Goal: Information Seeking & Learning: Learn about a topic

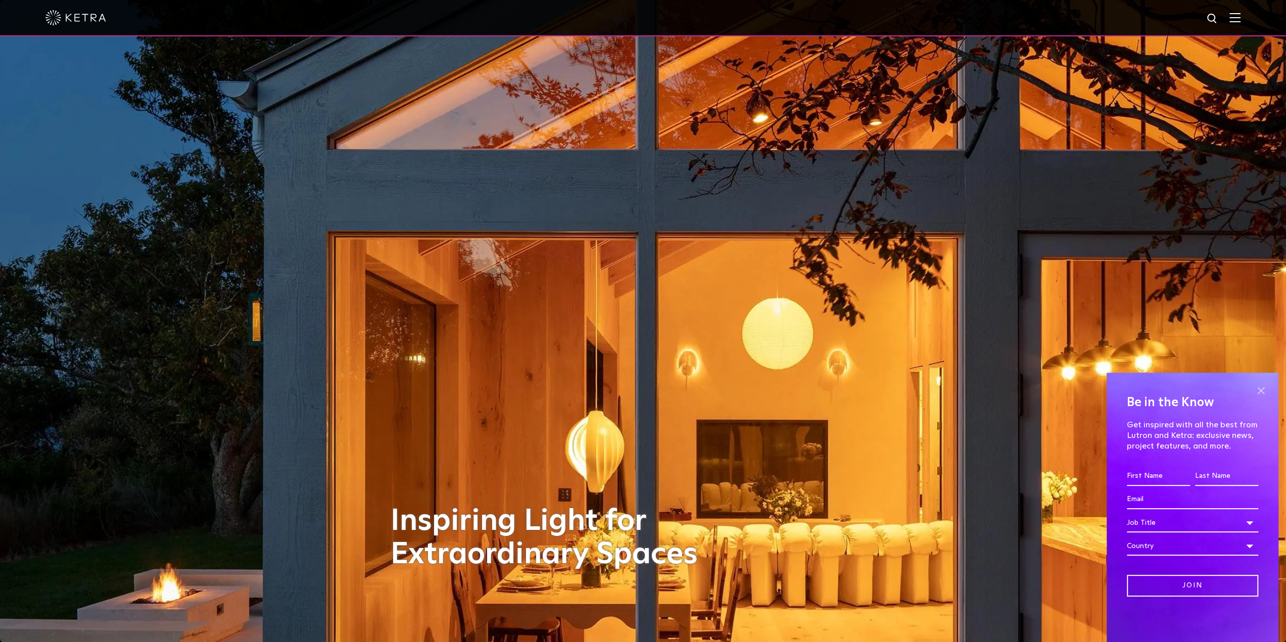
click at [1256, 388] on span at bounding box center [1261, 390] width 15 height 15
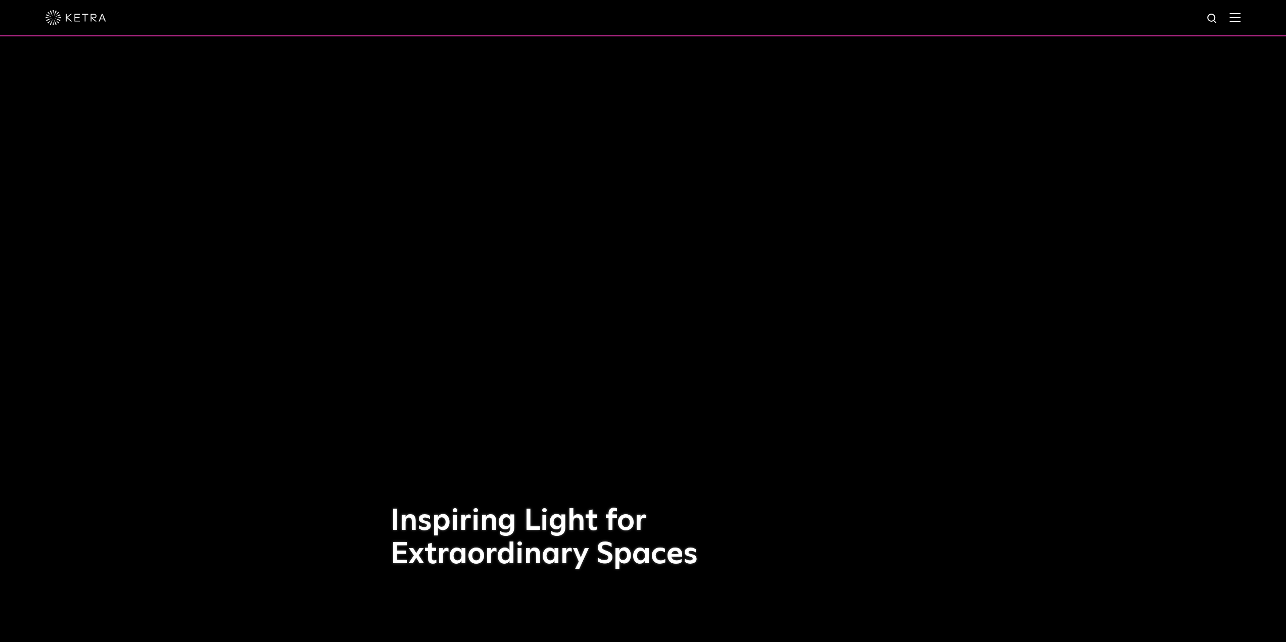
click at [1236, 20] on div at bounding box center [642, 17] width 1195 height 35
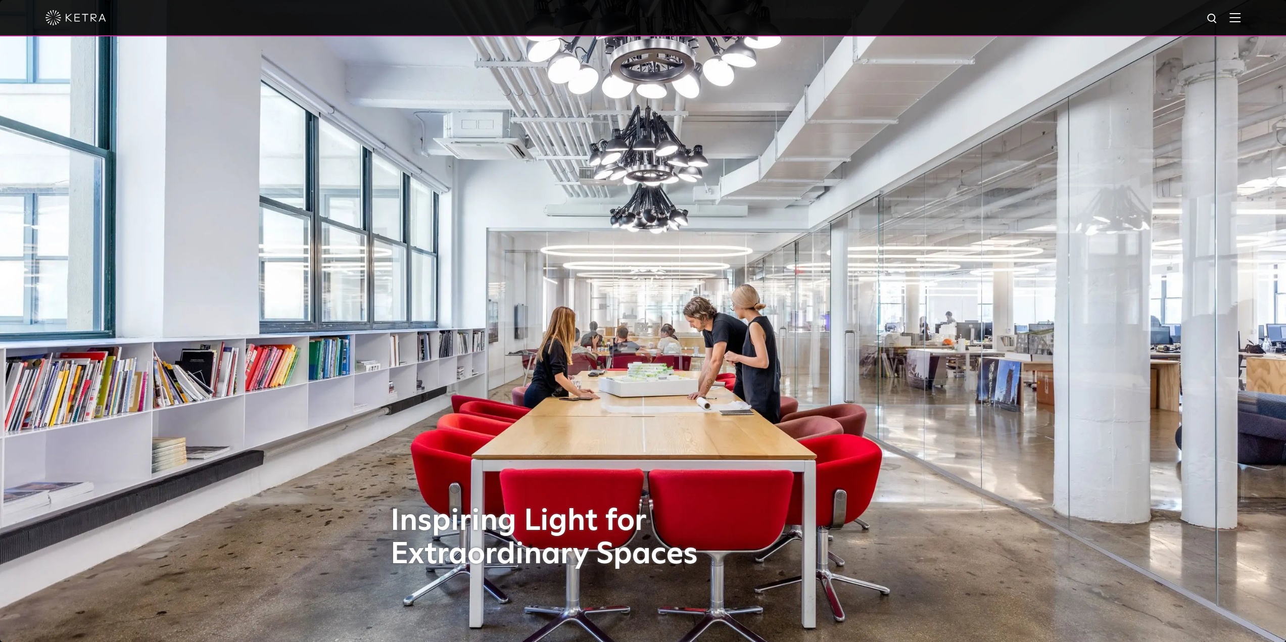
click at [1241, 19] on img at bounding box center [1235, 18] width 11 height 10
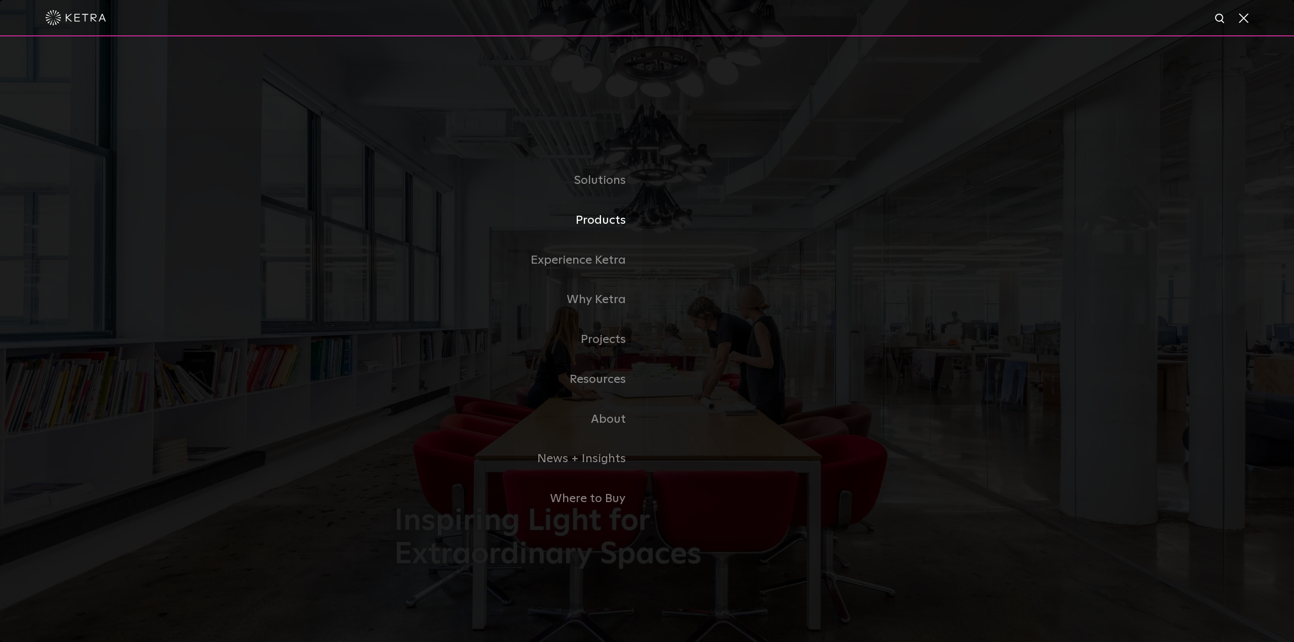
click at [629, 226] on link "Products" at bounding box center [520, 221] width 253 height 40
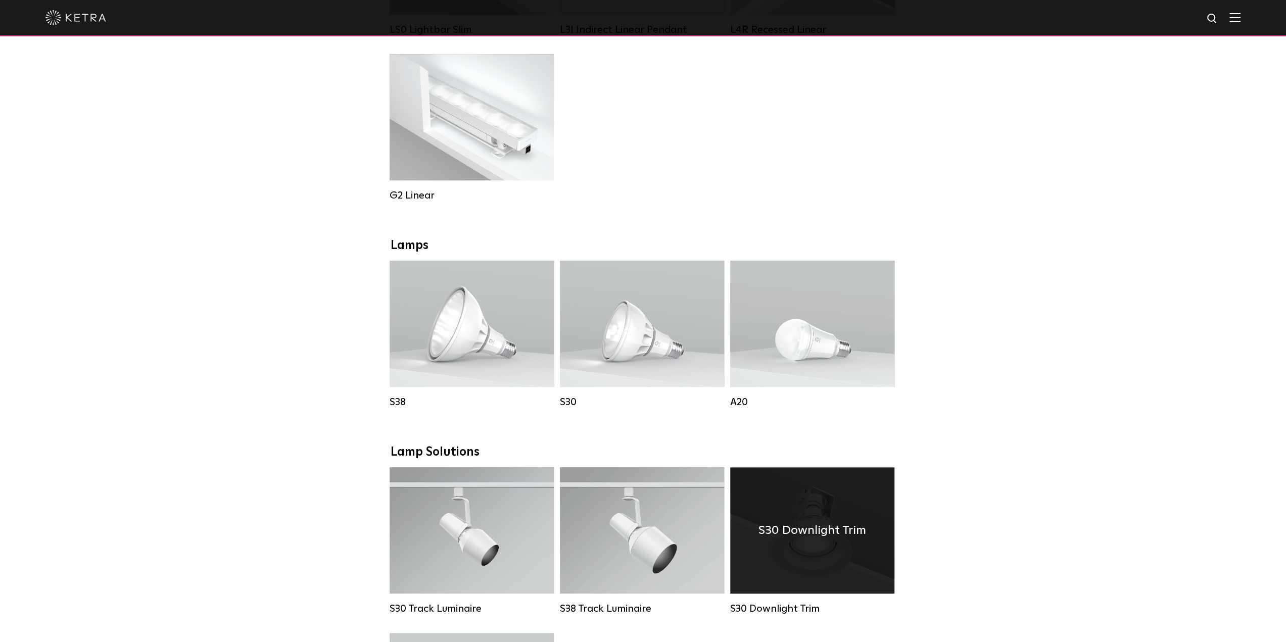
scroll to position [674, 0]
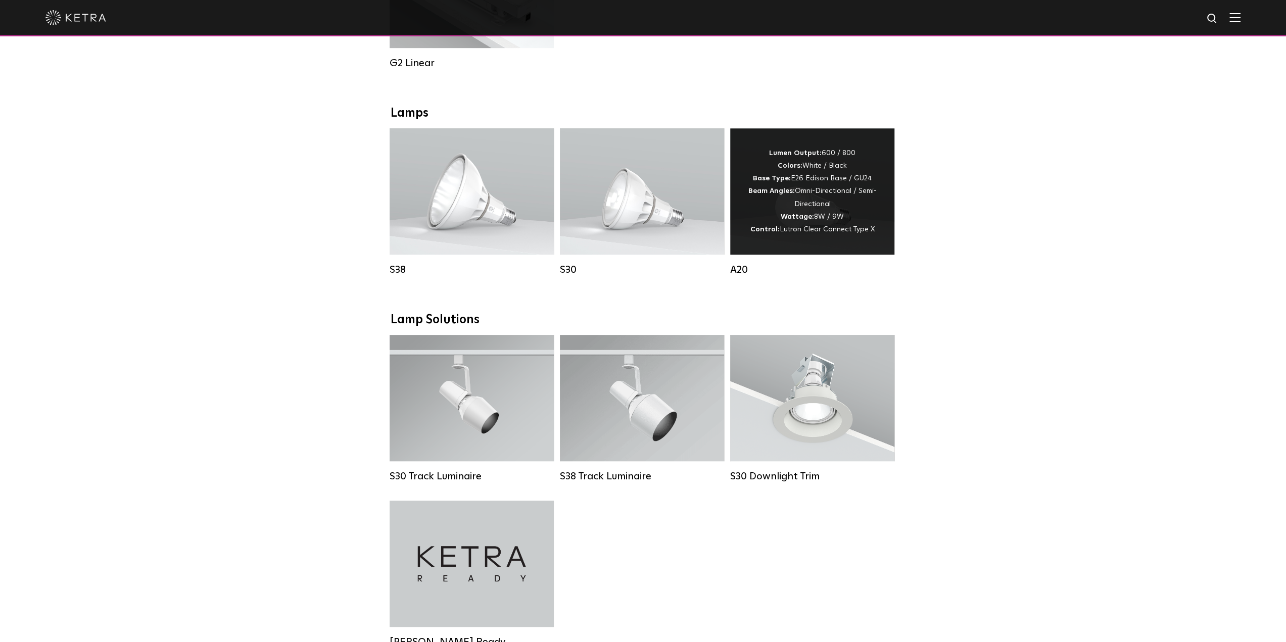
click at [826, 233] on span "Lutron Clear Connect Type X" at bounding box center [827, 229] width 95 height 7
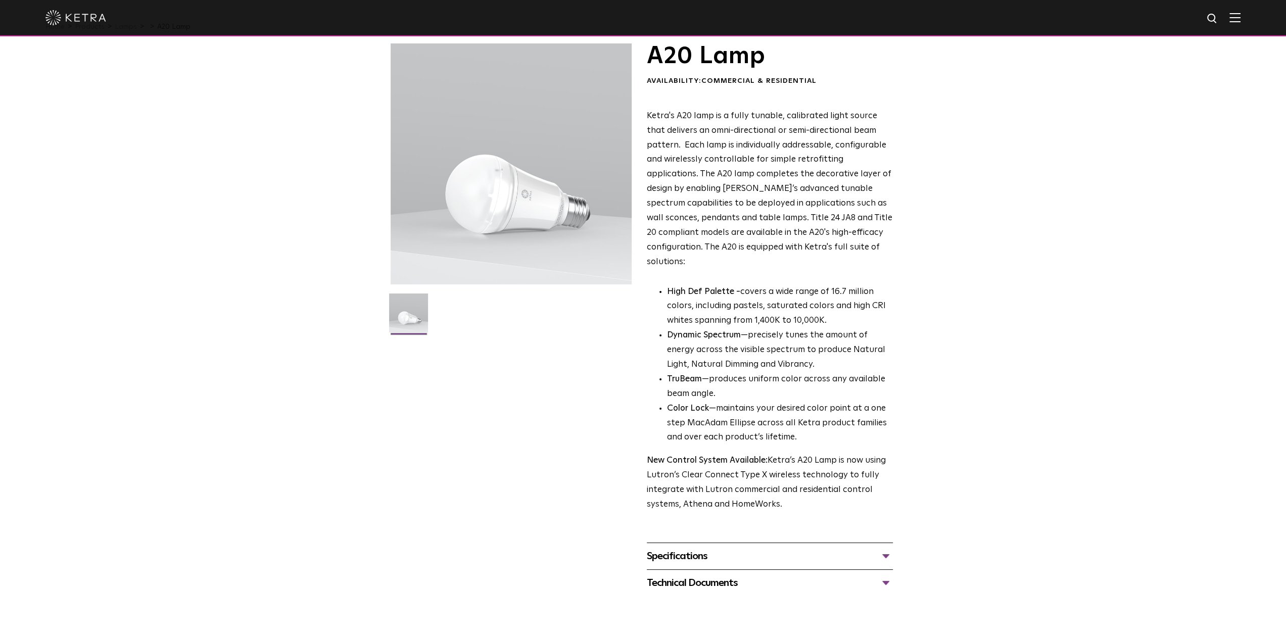
scroll to position [67, 0]
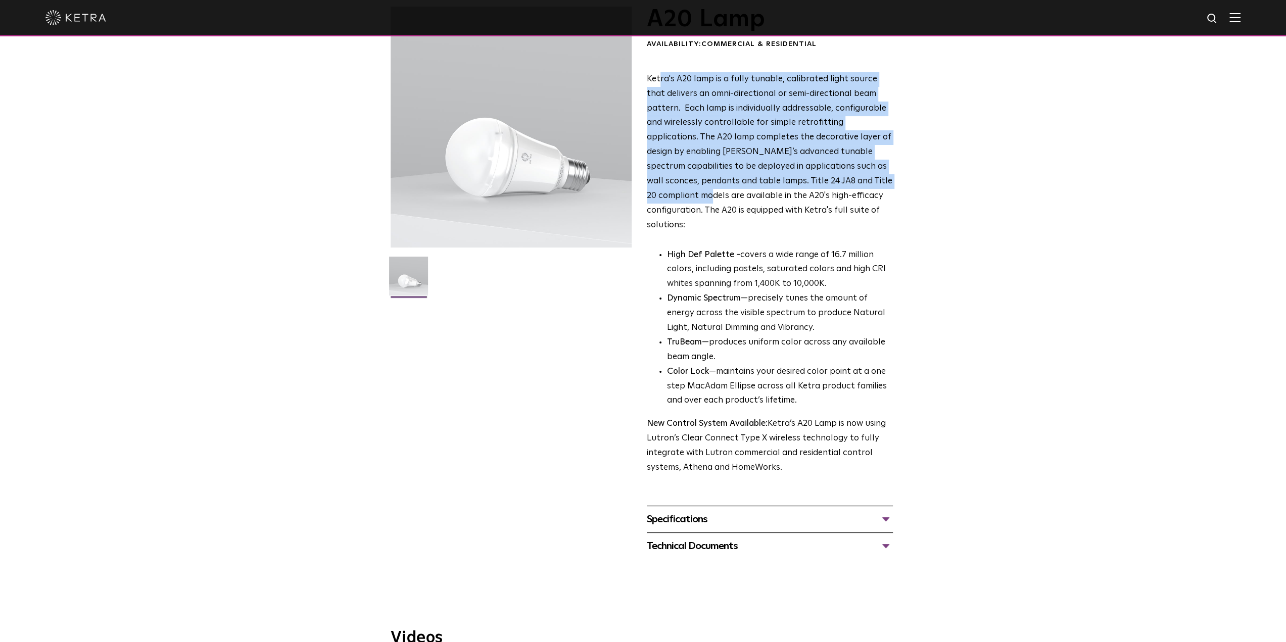
drag, startPoint x: 659, startPoint y: 76, endPoint x: 875, endPoint y: 201, distance: 249.8
click at [924, 174] on div "A20 Lamp Availability: Commercial & Residential Ketra's A20 lamp is a fully tun…" at bounding box center [643, 283] width 1286 height 553
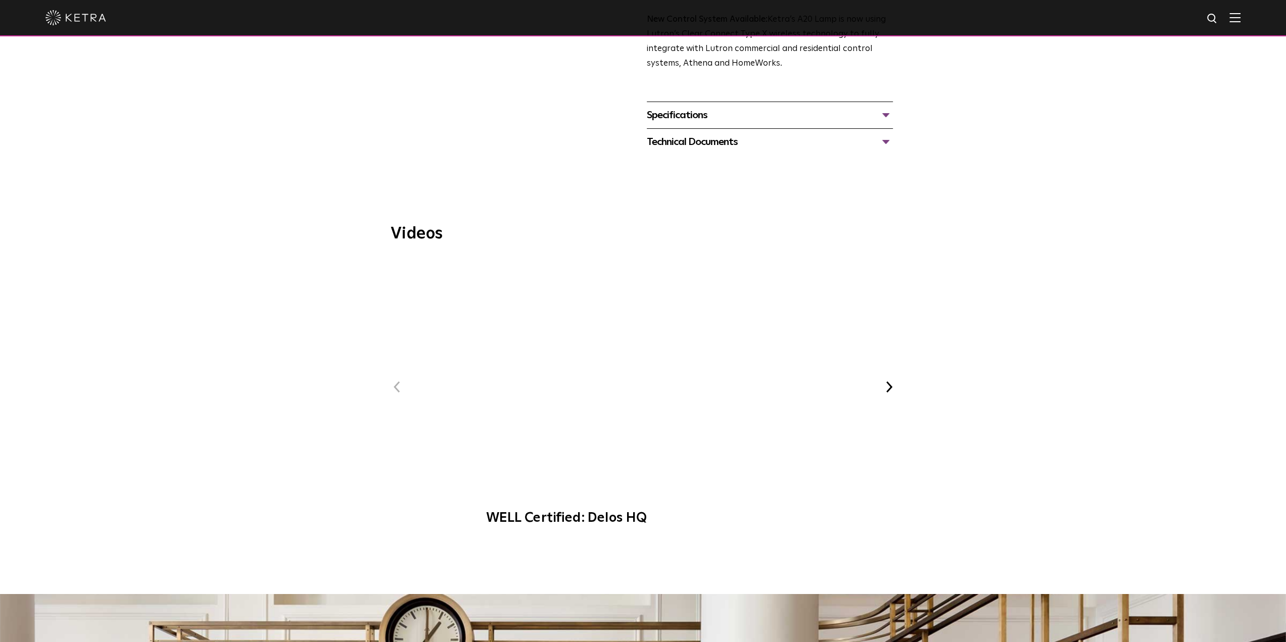
scroll to position [269, 0]
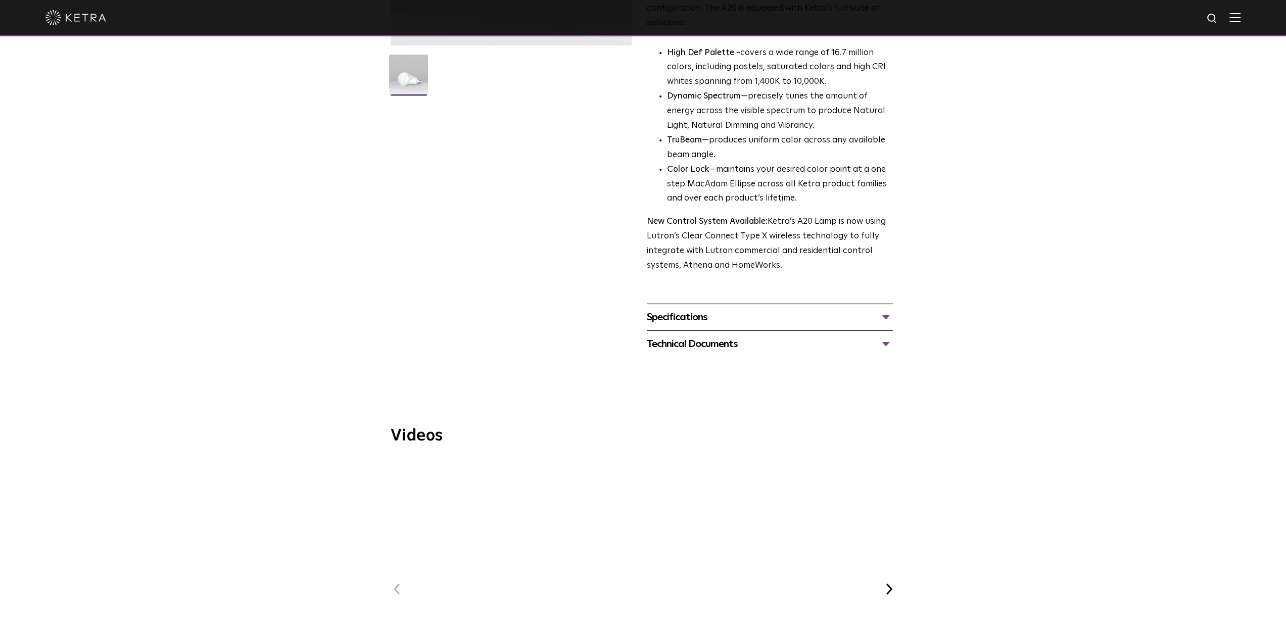
click at [814, 309] on div "Specifications" at bounding box center [770, 317] width 246 height 16
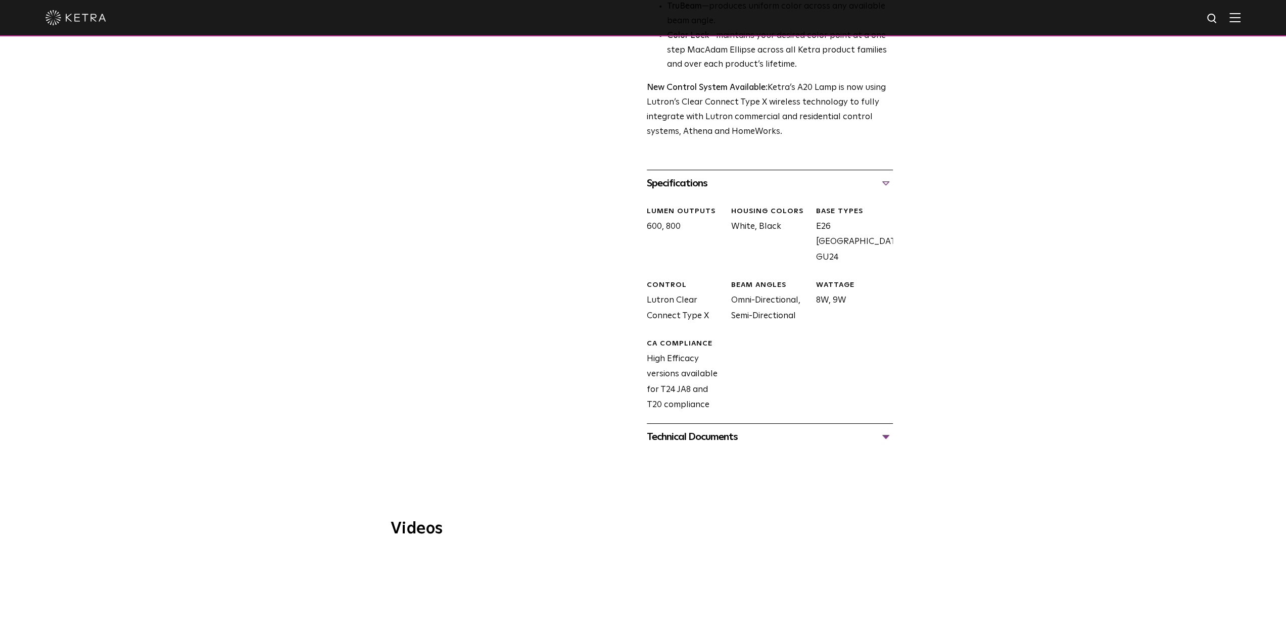
scroll to position [404, 0]
click at [786, 428] on div "Technical Documents" at bounding box center [770, 436] width 246 height 16
click at [719, 463] on link "A20 Specification Sheet" at bounding box center [697, 467] width 100 height 9
